Goal: Information Seeking & Learning: Learn about a topic

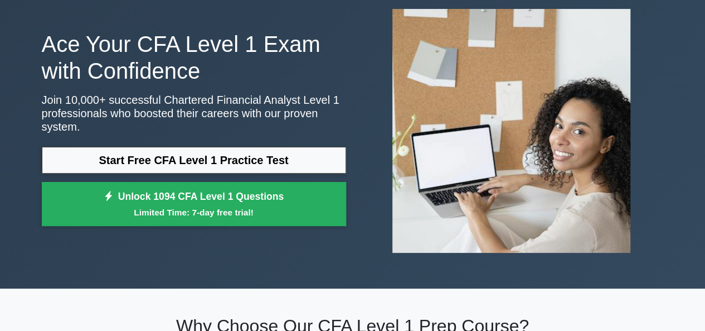
scroll to position [167, 0]
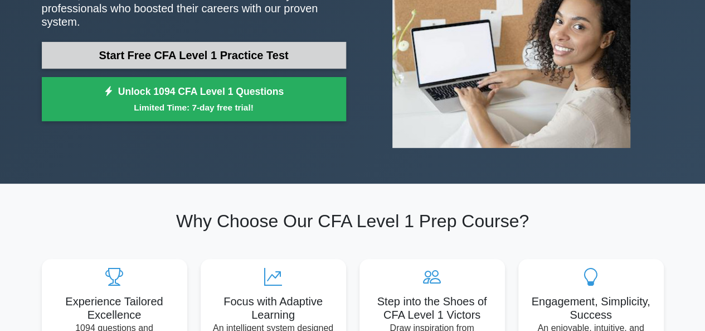
click at [194, 54] on link "Start Free CFA Level 1 Practice Test" at bounding box center [194, 55] width 304 height 27
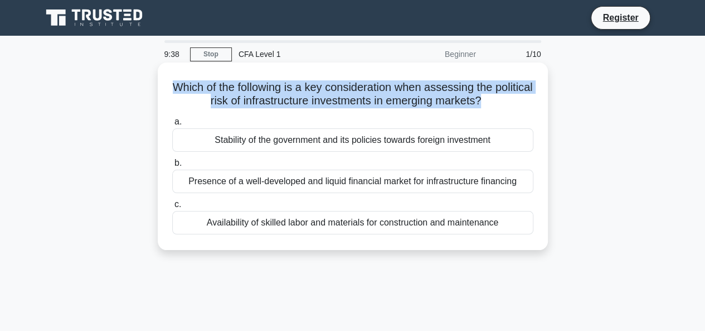
drag, startPoint x: 187, startPoint y: 85, endPoint x: 504, endPoint y: 105, distance: 317.8
click at [504, 105] on h5 "Which of the following is a key consideration when assessing the political risk…" at bounding box center [352, 94] width 363 height 28
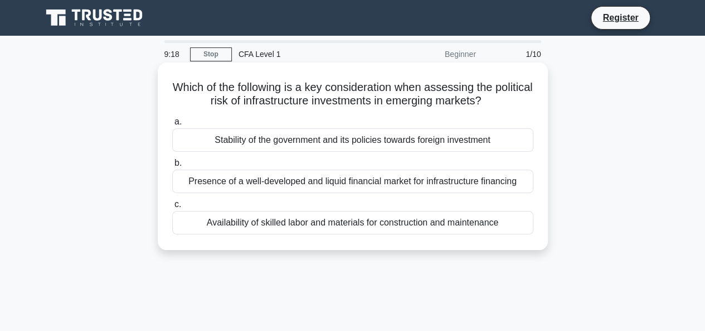
click at [540, 110] on div "Which of the following is a key consideration when assessing the political risk…" at bounding box center [352, 156] width 381 height 178
